Goal: Task Accomplishment & Management: Use online tool/utility

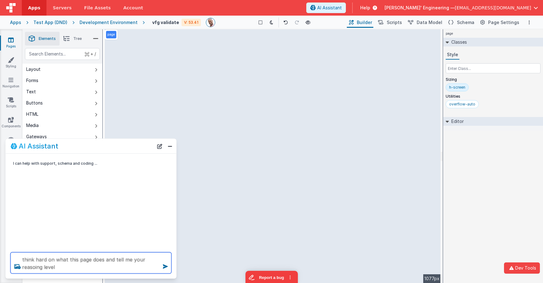
type textarea "think hard on what this page does and tell me your reasoing level"
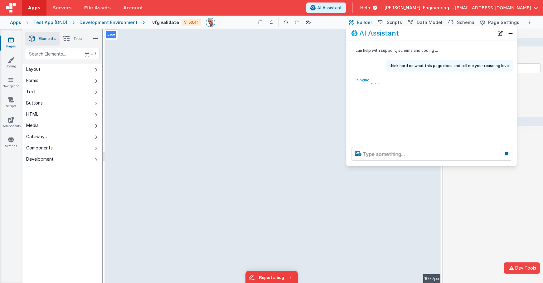
drag, startPoint x: 97, startPoint y: 149, endPoint x: 451, endPoint y: 57, distance: 365.2
click at [438, 37] on div "AI Assistant" at bounding box center [422, 33] width 143 height 7
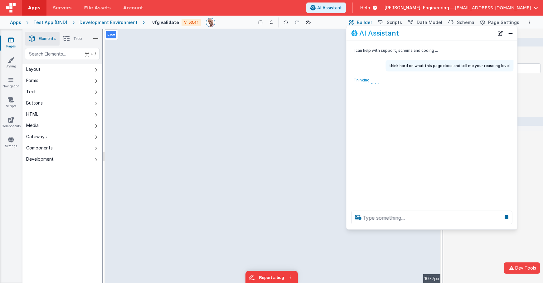
drag, startPoint x: 461, startPoint y: 165, endPoint x: 463, endPoint y: 211, distance: 45.6
click at [459, 229] on div at bounding box center [431, 218] width 171 height 24
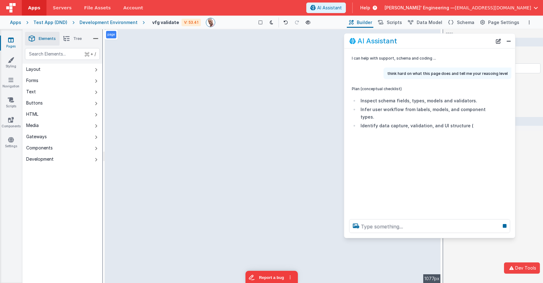
drag, startPoint x: 450, startPoint y: 36, endPoint x: 447, endPoint y: 44, distance: 8.1
click at [447, 44] on div "AI Assistant" at bounding box center [420, 40] width 143 height 7
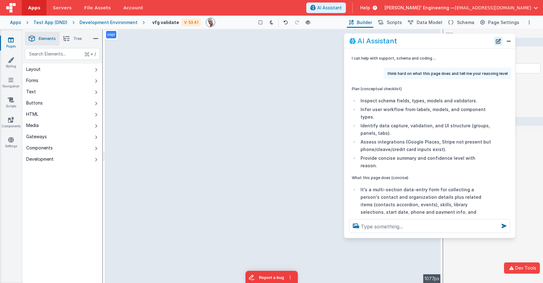
click at [499, 41] on button "New Chat" at bounding box center [498, 41] width 9 height 9
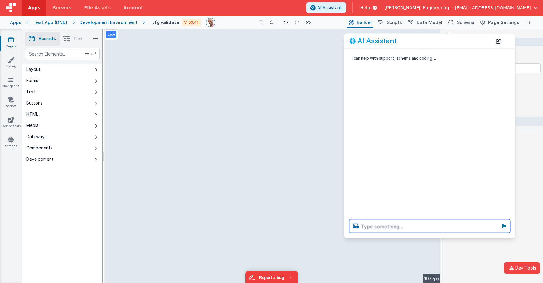
click at [432, 230] on textarea at bounding box center [429, 226] width 161 height 14
select select
select select "string"
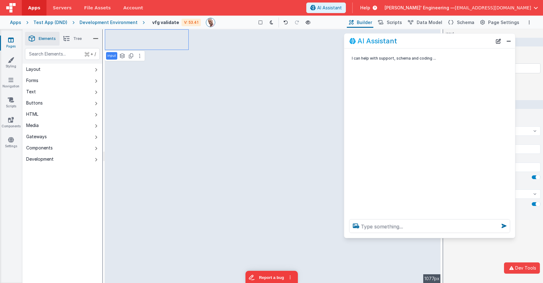
select select
click at [374, 232] on textarea at bounding box center [429, 226] width 161 height 14
type textarea "f"
select select
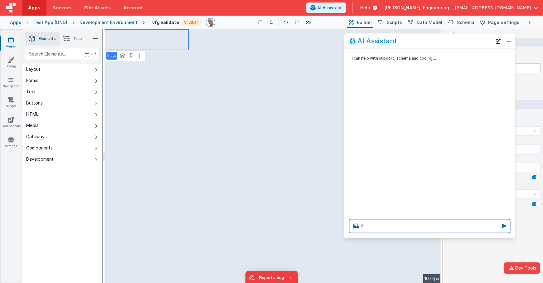
scroll to position [0, 0]
type textarea "fi"
select select
type textarea "fir"
select select
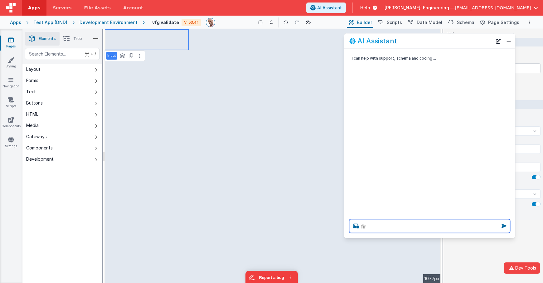
type textarea "firs"
select select
type textarea "first"
select select
type textarea "first"
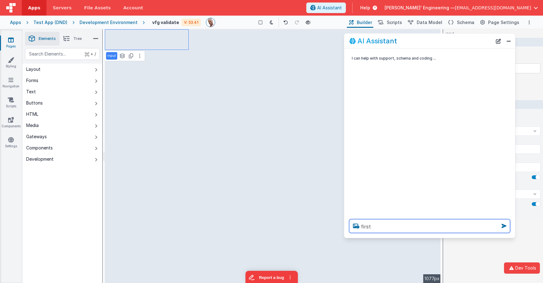
select select
type textarea "first n"
select select
type textarea "first na"
select select
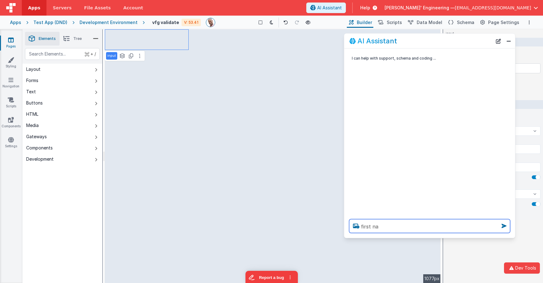
type textarea "first nam"
select select
type textarea "first name"
select select
type textarea "first name"
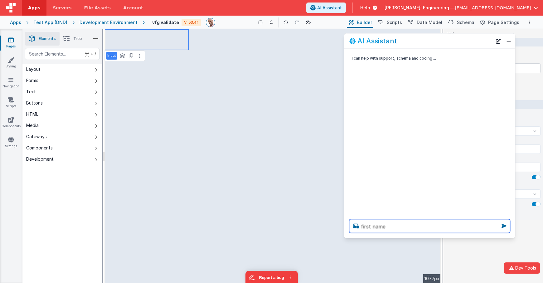
select select
type textarea "first name i"
select select
type textarea "first name is"
select select
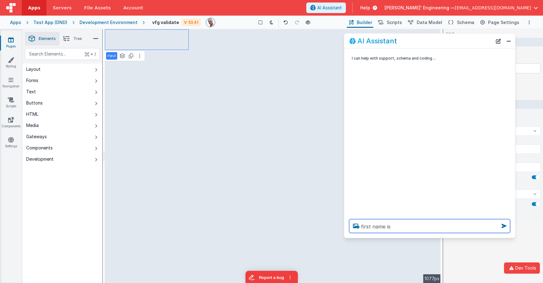
type textarea "first name is"
select select
type textarea "first name is n"
select select
type textarea "first name is no"
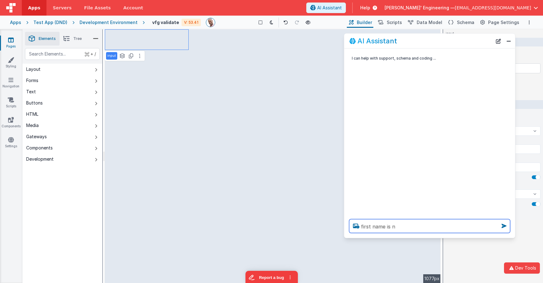
select select
type textarea "first name is not"
select select
type textarea "first name is not"
select select
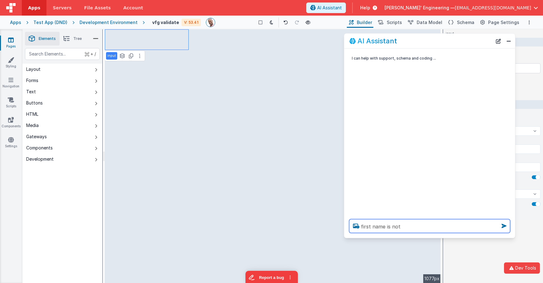
type textarea "first name is not r"
select select
type textarea "first name is not re"
select select
type textarea "first name is not req"
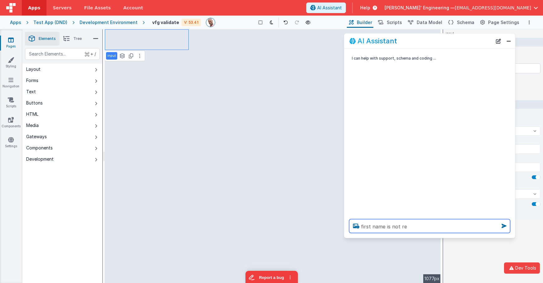
select select
type textarea "first name is not requ"
select select
type textarea "first name is not requi"
select select
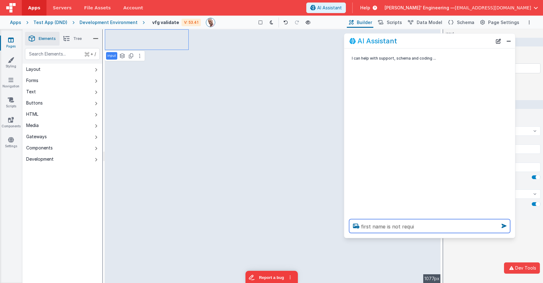
type textarea "first name is not requir"
select select
type textarea "first name is not require"
select select
type textarea "first name is not required"
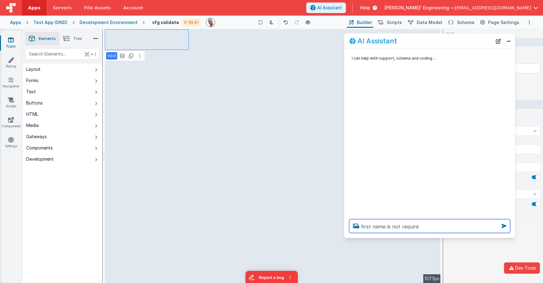
select select
type textarea "first name is not required"
select select
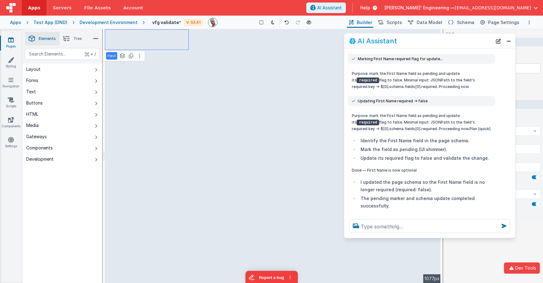
scroll to position [62, 0]
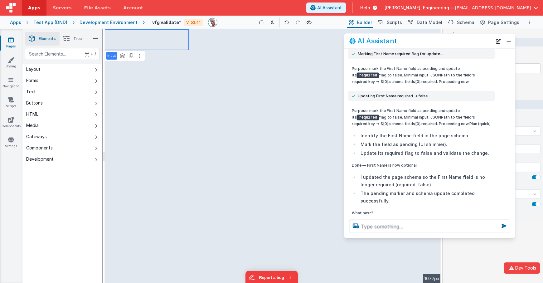
select select
type input "Last Name"
type input "nameLast"
select select "alpha"
select select
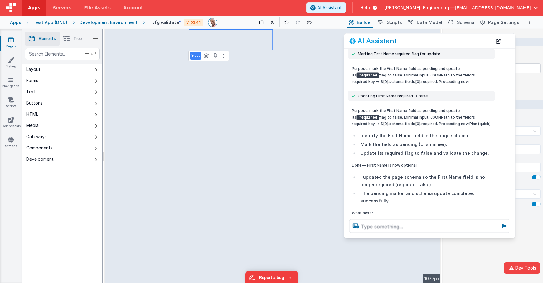
type input "First Name"
type input "nameFirst"
select select "string"
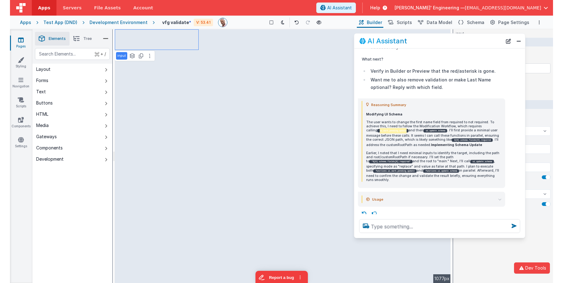
scroll to position [212, 0]
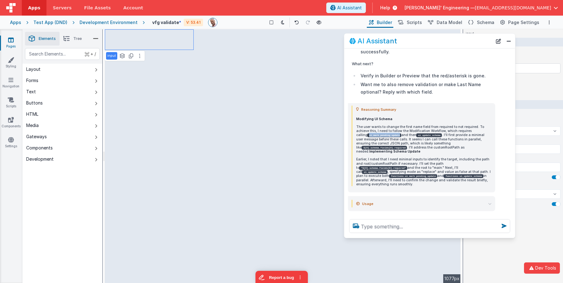
select select
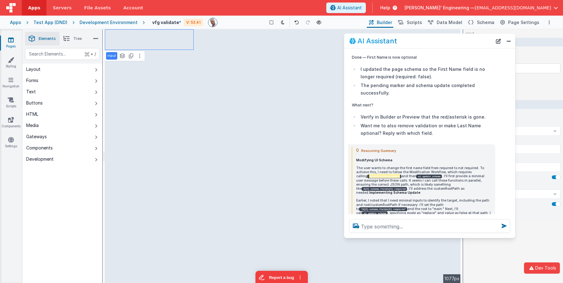
scroll to position [178, 0]
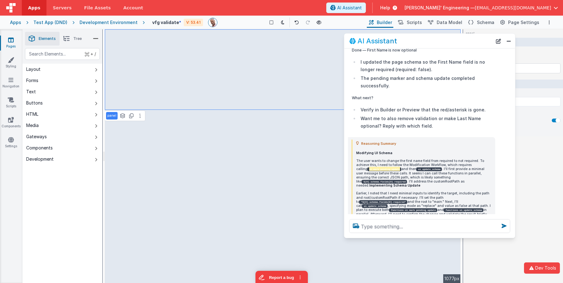
select select
select select "alpha"
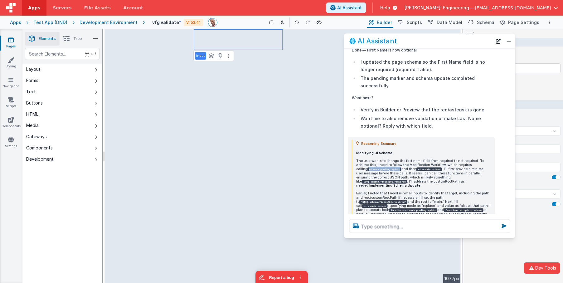
click at [415, 191] on p "Earlier, I noted that I need minimal inputs to identify the target, including t…" at bounding box center [423, 205] width 135 height 29
click at [417, 168] on code "ui_update_schema" at bounding box center [430, 170] width 26 height 4
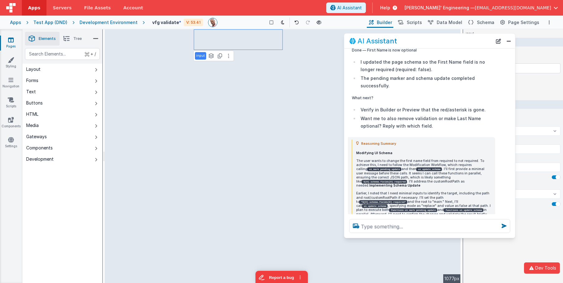
click at [417, 168] on code "ui_update_schema" at bounding box center [430, 170] width 26 height 4
click at [377, 168] on code "ui_mark_pending_update" at bounding box center [385, 170] width 34 height 4
click at [389, 181] on p "The user wants to change the first name field from required to not required. To…" at bounding box center [423, 173] width 135 height 29
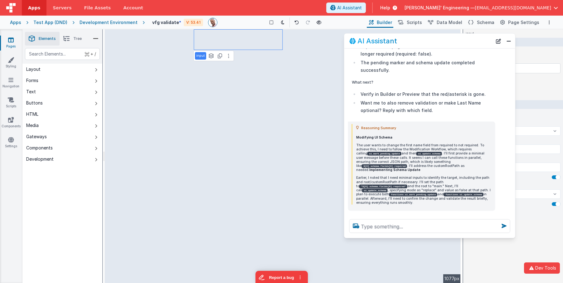
scroll to position [194, 0]
click at [444, 192] on code "functions.ui_update_schema" at bounding box center [464, 194] width 40 height 4
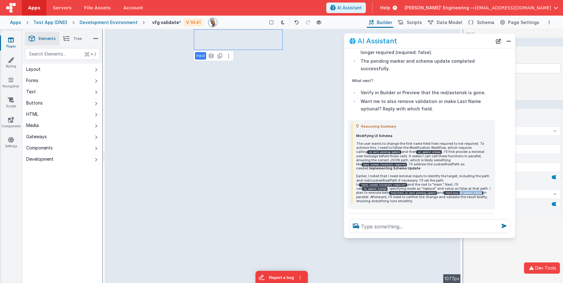
click at [444, 191] on code "functions.ui_update_schema" at bounding box center [464, 193] width 40 height 4
click at [389, 188] on p "Earlier, I noted that I need minimal inputs to identify the target, including t…" at bounding box center [423, 189] width 135 height 29
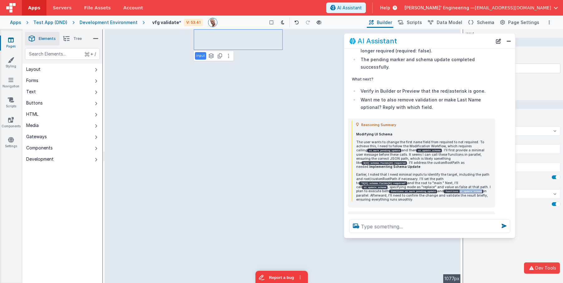
click at [444, 190] on code "functions.ui_update_schema" at bounding box center [464, 192] width 40 height 4
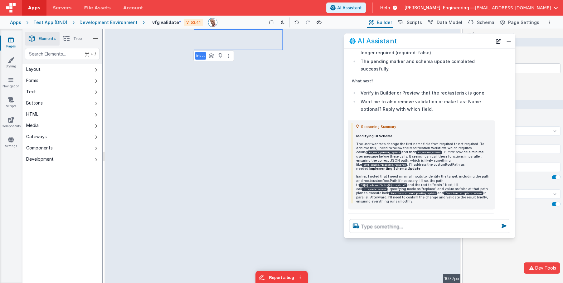
click at [488, 217] on summary "Usage" at bounding box center [423, 220] width 135 height 7
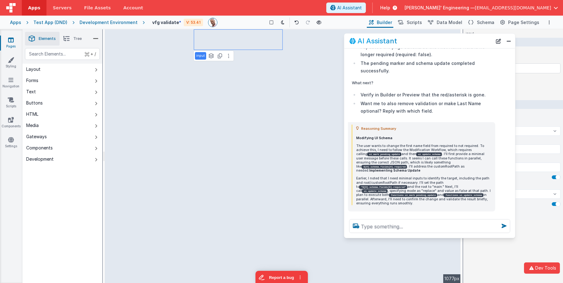
scroll to position [212, 0]
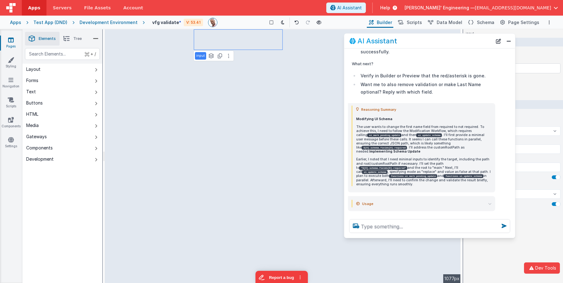
click at [490, 202] on icon at bounding box center [489, 203] width 3 height 3
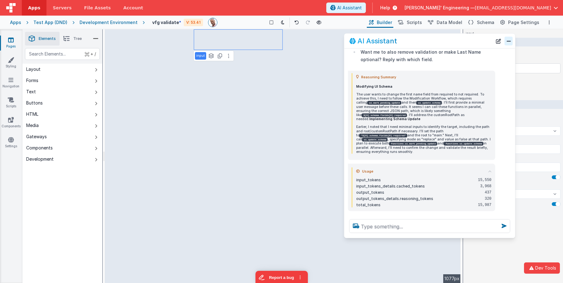
click at [507, 41] on button "Close" at bounding box center [509, 41] width 8 height 9
select select
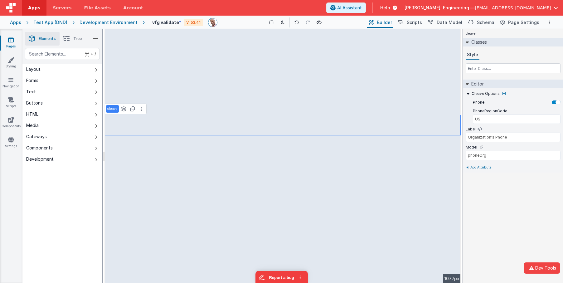
type input "cardNumber"
type input "xxxx xxxx xxxx xxxx"
type input "Credit Card Number"
select select "creditCard"
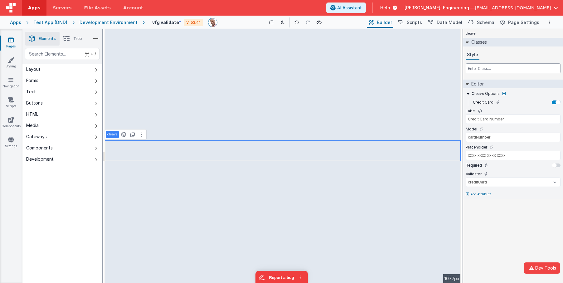
click at [485, 66] on input "text" at bounding box center [513, 68] width 95 height 10
type input "w-fit"
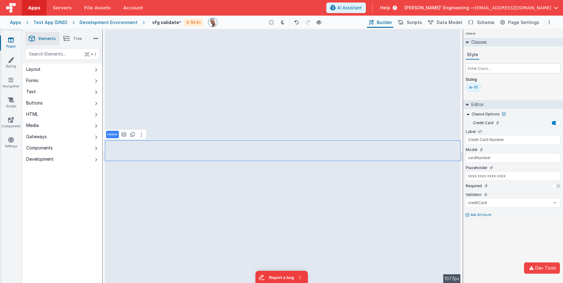
select select "date"
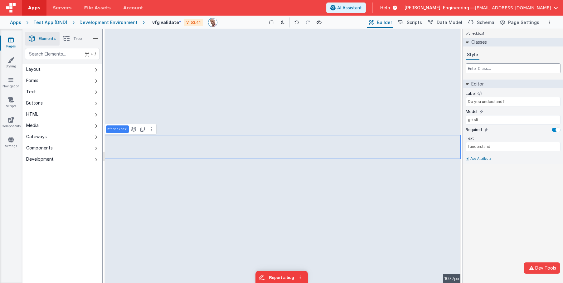
click at [495, 70] on input "text" at bounding box center [513, 68] width 95 height 10
type input "w-fit"
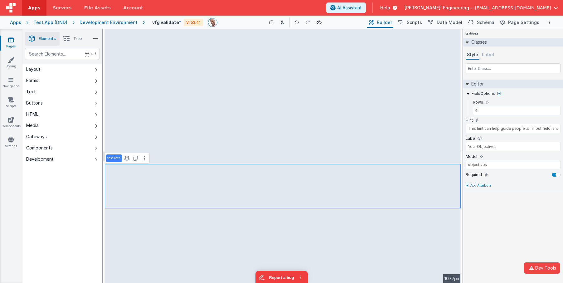
type input "getsIt"
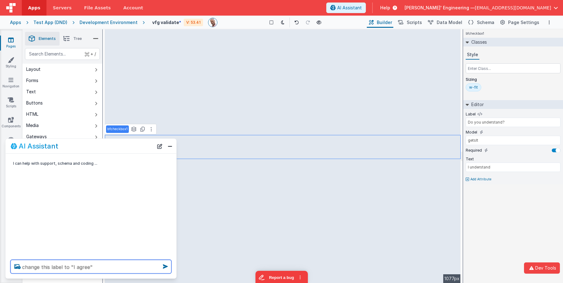
type textarea "change this label to "I agree""
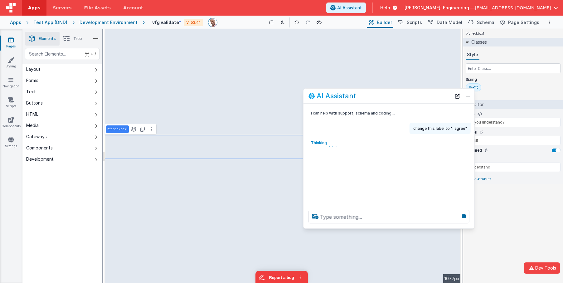
drag, startPoint x: 127, startPoint y: 146, endPoint x: 456, endPoint y: 86, distance: 334.3
click at [445, 92] on div "AI Assistant" at bounding box center [380, 95] width 143 height 7
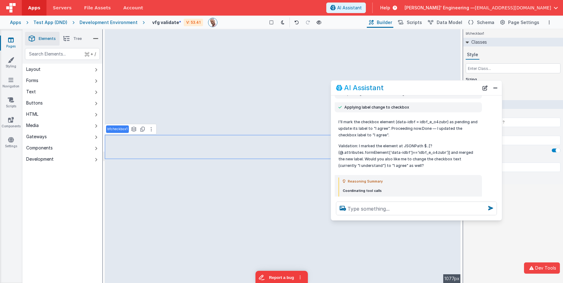
scroll to position [64, 0]
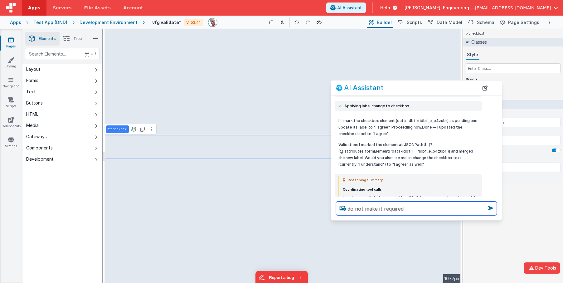
type textarea "do not make it required"
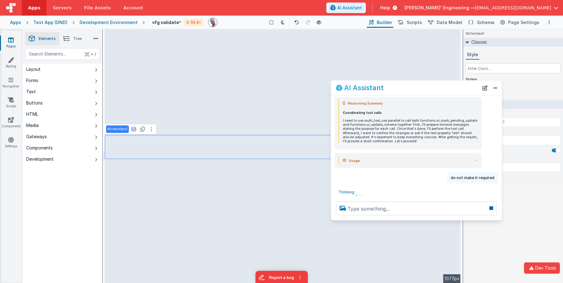
scroll to position [145, 0]
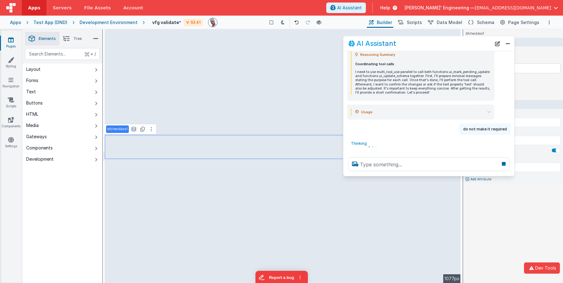
drag, startPoint x: 417, startPoint y: 88, endPoint x: 422, endPoint y: 107, distance: 19.8
click at [429, 44] on div "AI Assistant" at bounding box center [419, 43] width 143 height 7
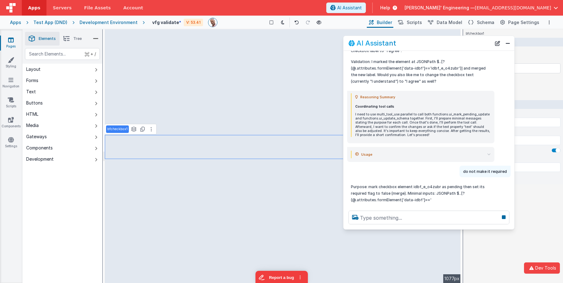
drag, startPoint x: 425, startPoint y: 174, endPoint x: 425, endPoint y: 229, distance: 55.2
click at [425, 229] on div at bounding box center [429, 218] width 171 height 24
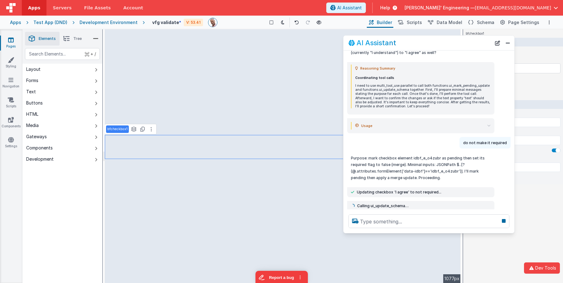
scroll to position [174, 0]
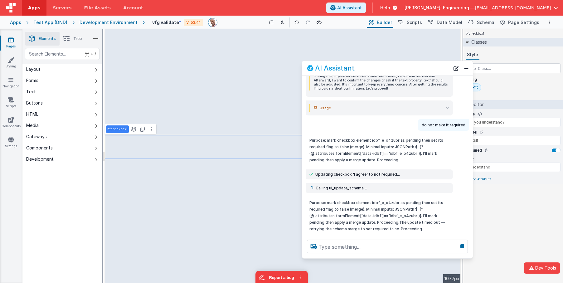
drag, startPoint x: 456, startPoint y: 42, endPoint x: 462, endPoint y: 62, distance: 20.9
click at [414, 68] on div "AI Assistant" at bounding box center [378, 67] width 143 height 7
click at [467, 42] on icon at bounding box center [467, 42] width 3 height 5
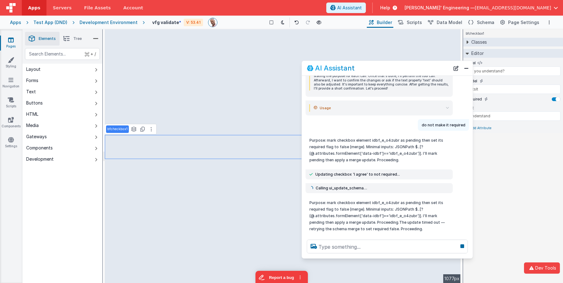
click at [468, 42] on icon at bounding box center [467, 42] width 5 height 3
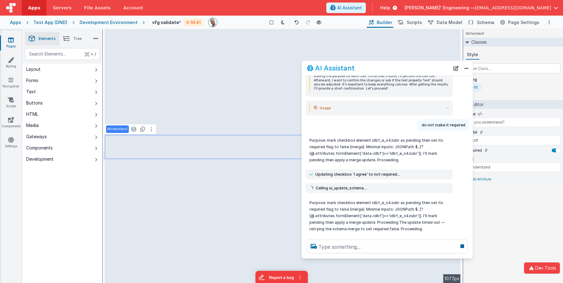
click at [496, 35] on div "bfcheckbox1" at bounding box center [513, 33] width 100 height 8
click at [298, 24] on icon at bounding box center [297, 22] width 4 height 4
type input "I agree"
click at [309, 23] on icon at bounding box center [308, 22] width 4 height 4
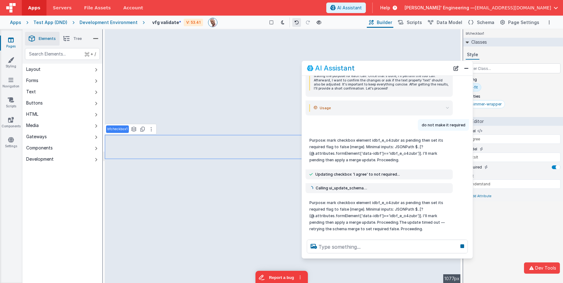
click at [300, 23] on button at bounding box center [296, 22] width 9 height 9
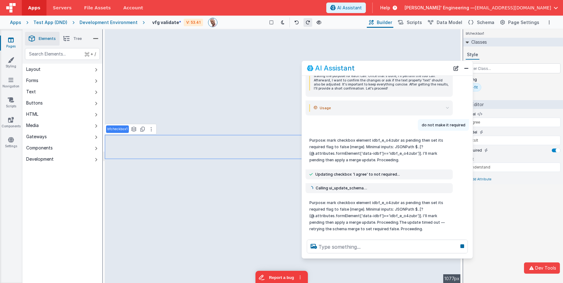
click at [307, 22] on icon at bounding box center [308, 22] width 4 height 4
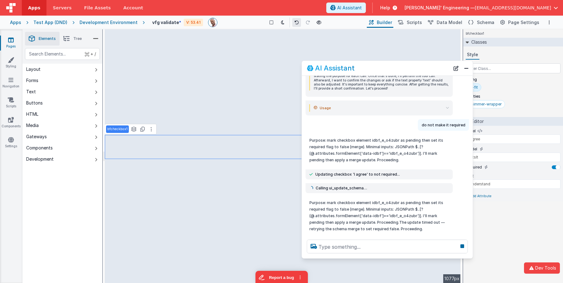
click at [297, 22] on icon at bounding box center [297, 22] width 4 height 4
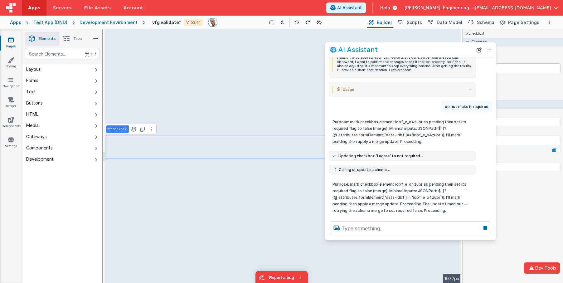
drag, startPoint x: 434, startPoint y: 69, endPoint x: 457, endPoint y: 51, distance: 29.5
click at [457, 51] on div "AI Assistant" at bounding box center [401, 49] width 143 height 7
click at [479, 51] on button "New Chat" at bounding box center [479, 50] width 9 height 9
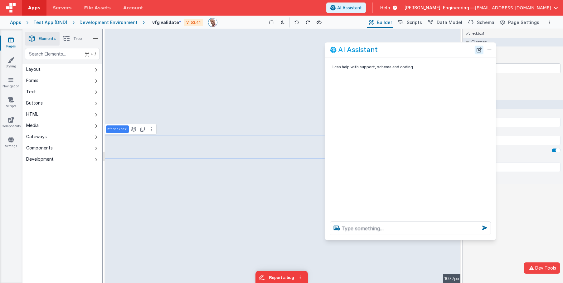
scroll to position [0, 0]
type textarea "make this check not reuiqred"
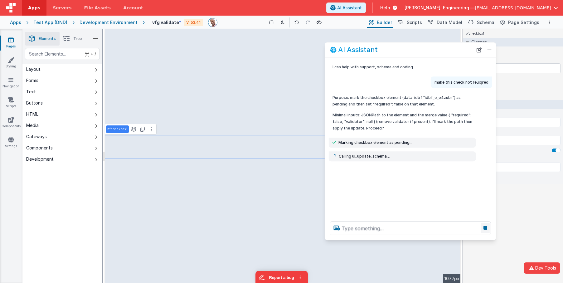
click at [486, 227] on icon at bounding box center [485, 228] width 9 height 10
click at [486, 229] on icon at bounding box center [485, 228] width 9 height 10
click at [479, 51] on button "New Chat" at bounding box center [479, 50] width 9 height 9
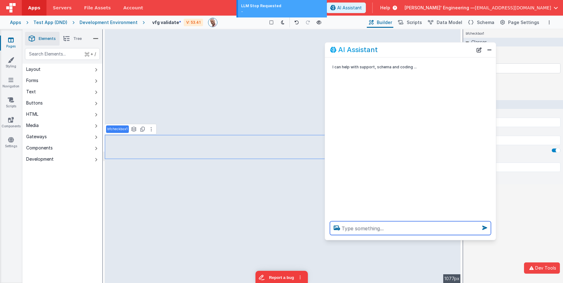
click at [372, 226] on textarea at bounding box center [410, 228] width 161 height 14
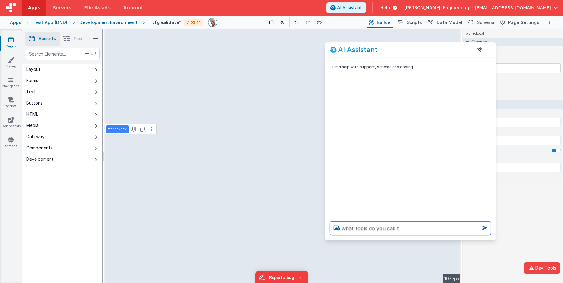
type textarea "what tools do you call t"
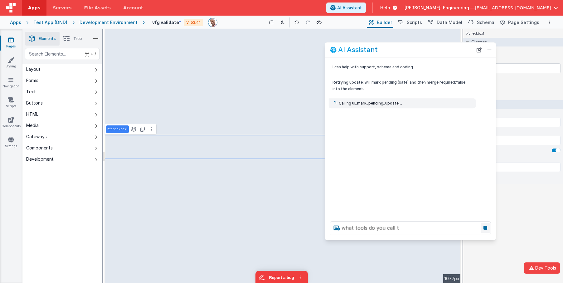
click at [484, 227] on icon at bounding box center [485, 228] width 9 height 10
